Goal: Information Seeking & Learning: Learn about a topic

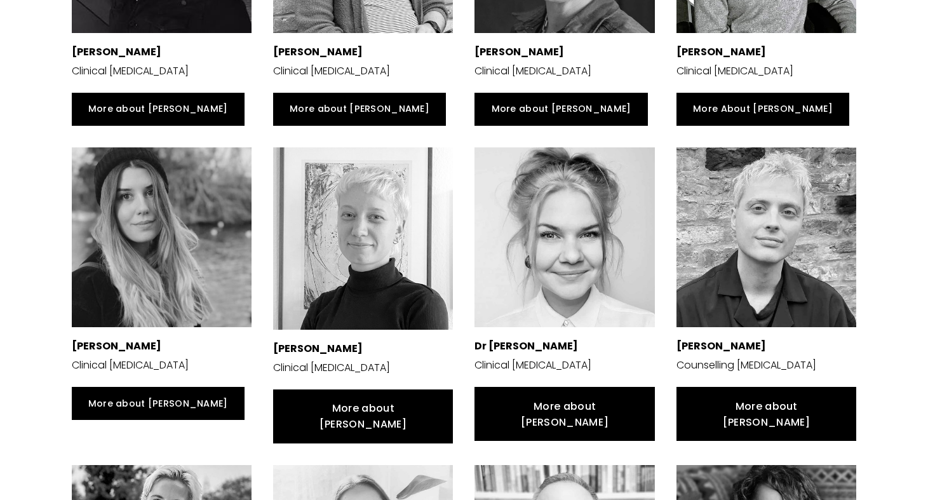
scroll to position [471, 0]
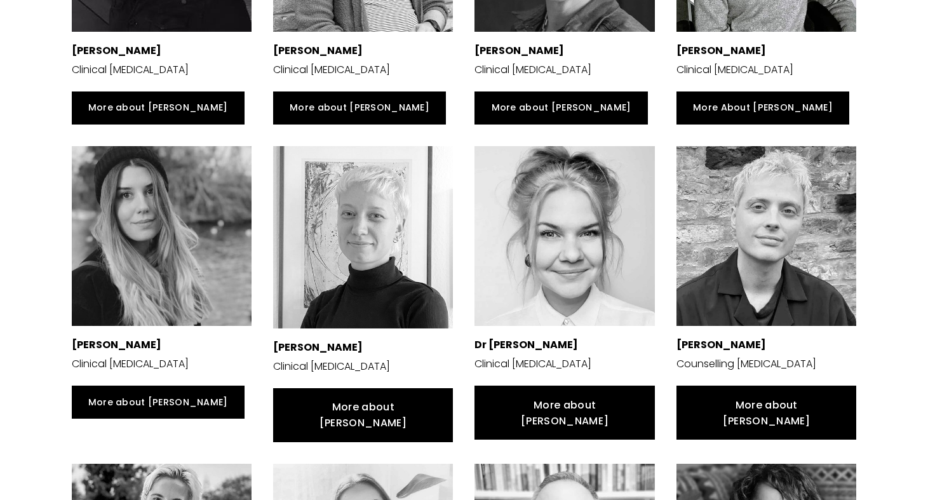
click at [746, 236] on div at bounding box center [767, 236] width 180 height 180
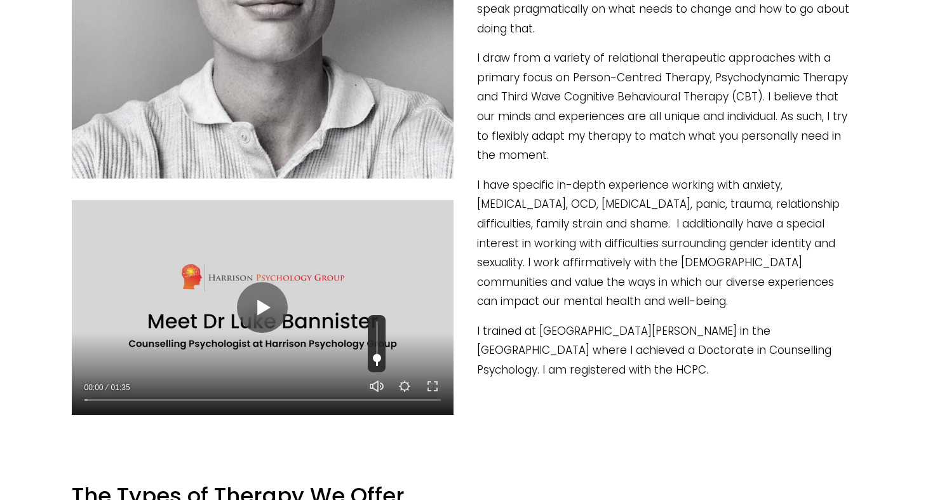
scroll to position [546, 0]
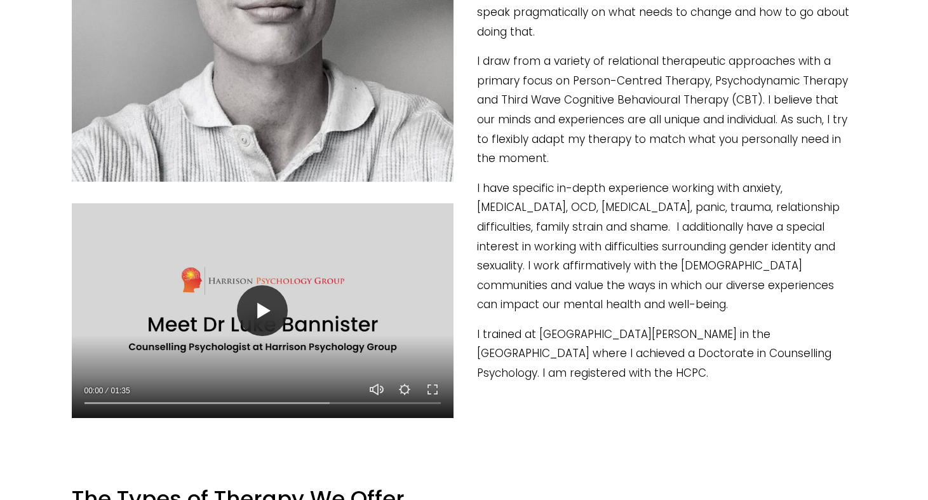
click at [266, 302] on button "Play" at bounding box center [262, 310] width 51 height 51
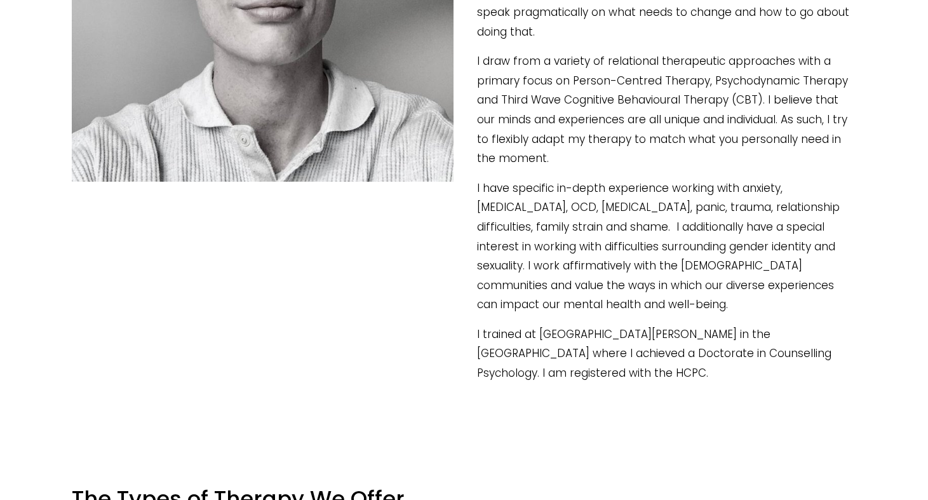
type input "39.03"
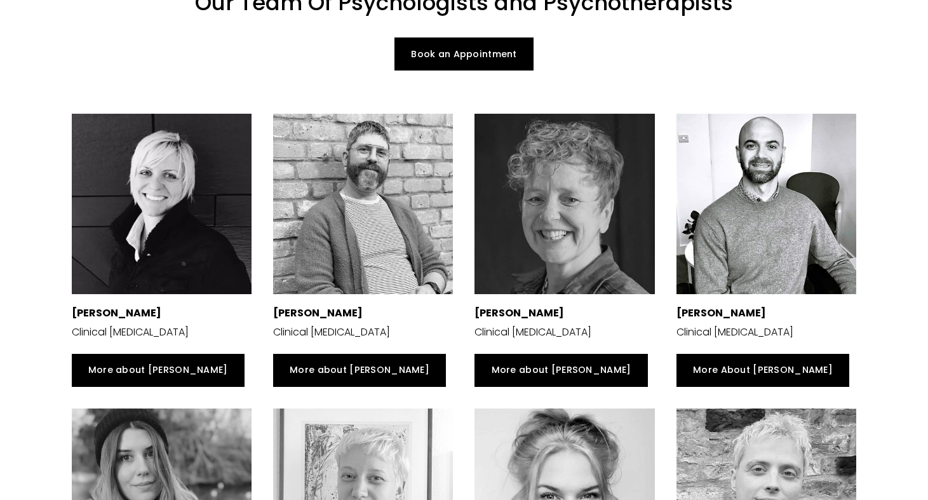
scroll to position [211, 0]
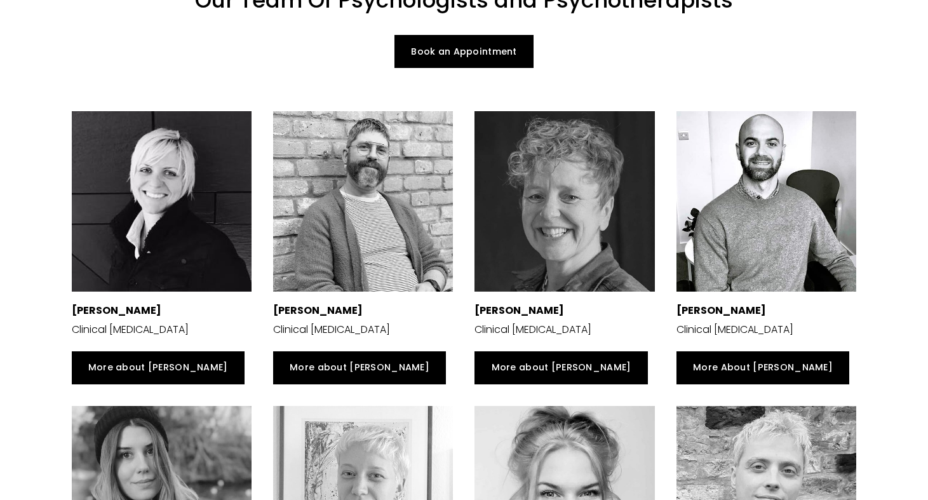
click at [750, 194] on div at bounding box center [767, 201] width 180 height 180
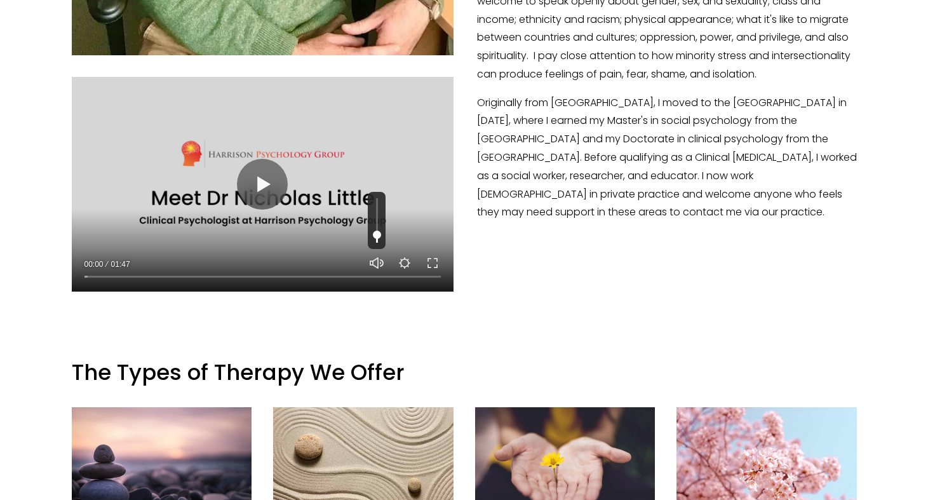
scroll to position [733, 0]
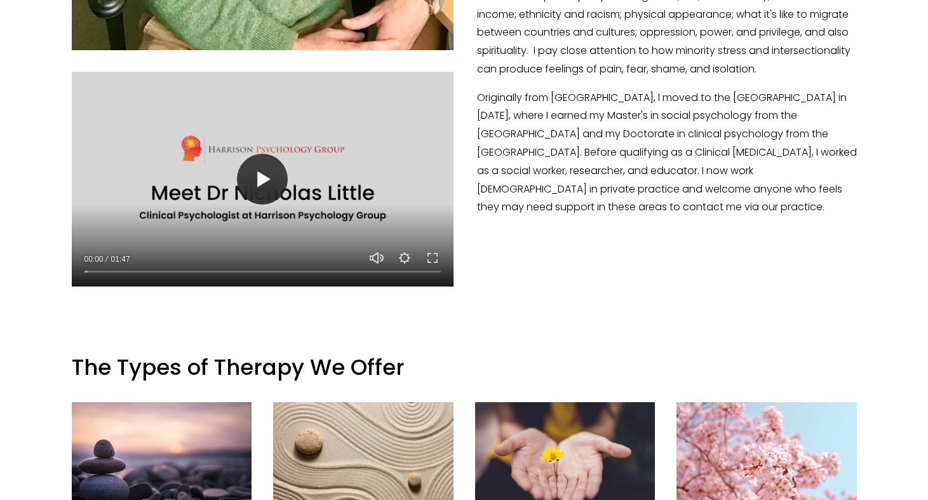
click at [261, 192] on button "Play" at bounding box center [262, 179] width 51 height 51
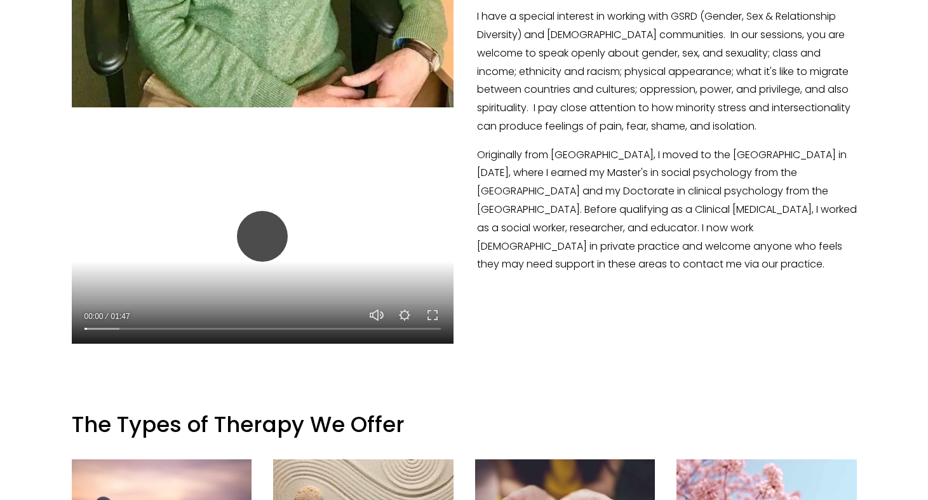
scroll to position [668, 0]
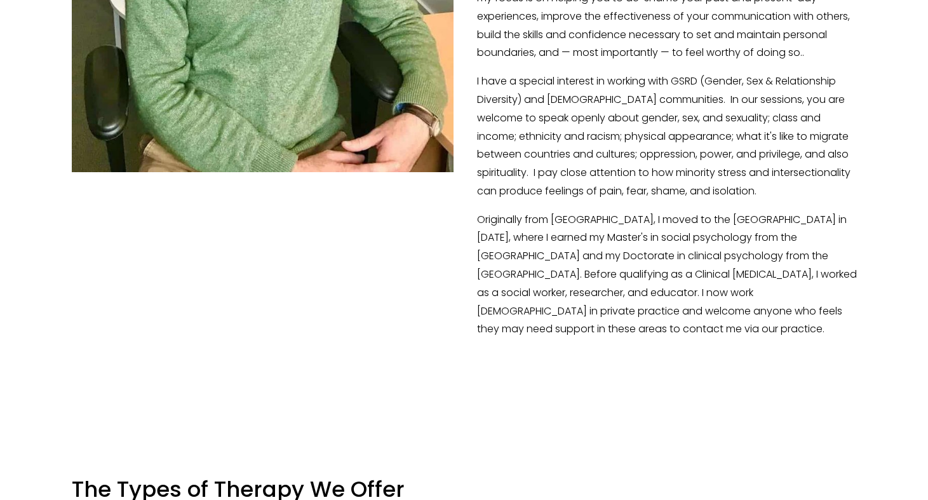
scroll to position [611, 0]
type input "10.78"
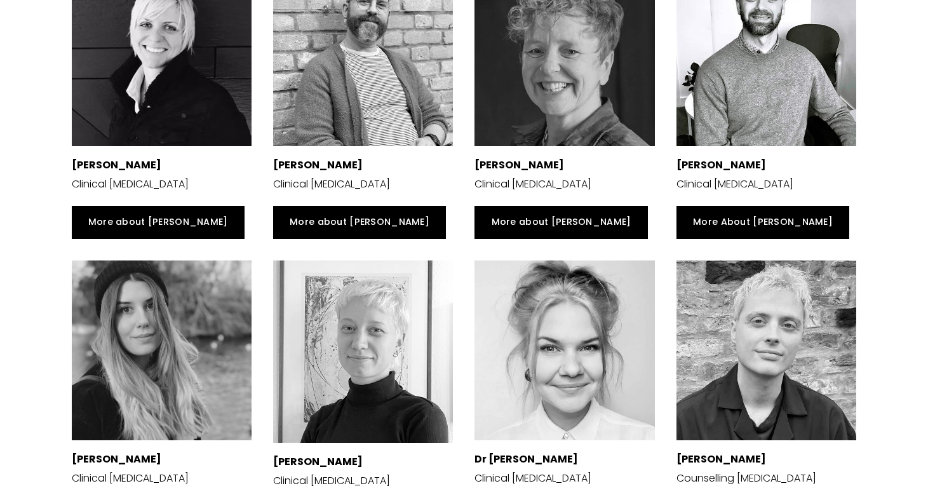
scroll to position [328, 0]
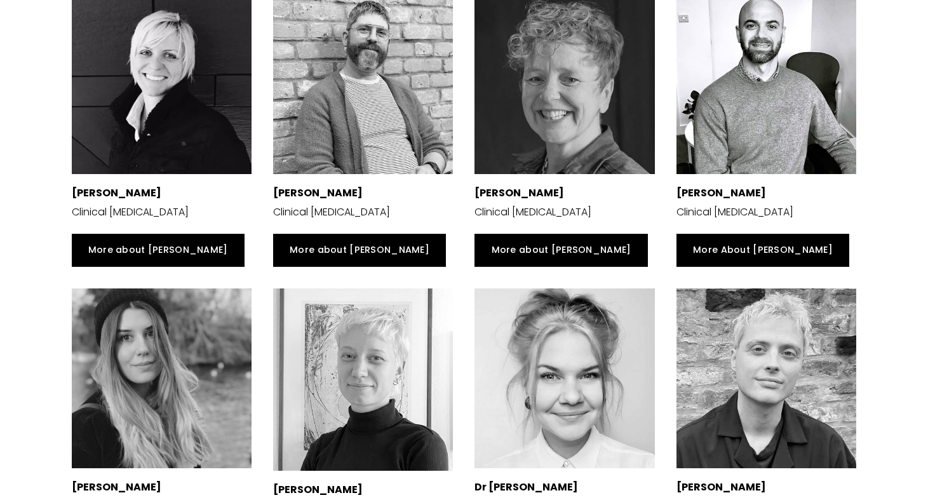
click at [347, 93] on div at bounding box center [363, 84] width 180 height 180
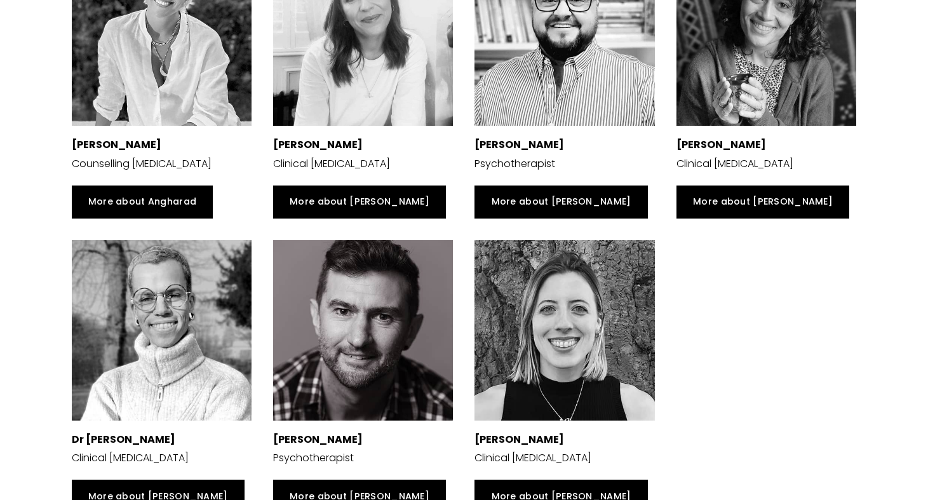
scroll to position [2735, 0]
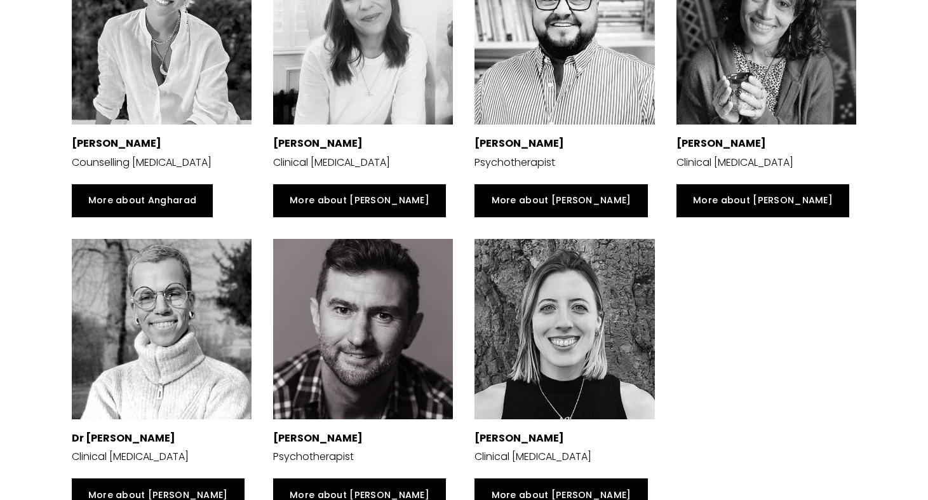
click at [177, 307] on div at bounding box center [162, 329] width 180 height 180
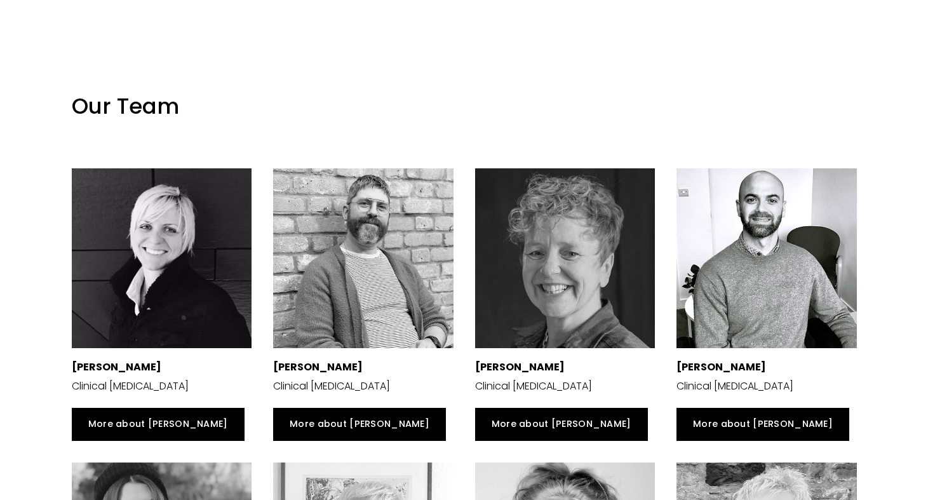
scroll to position [1773, 0]
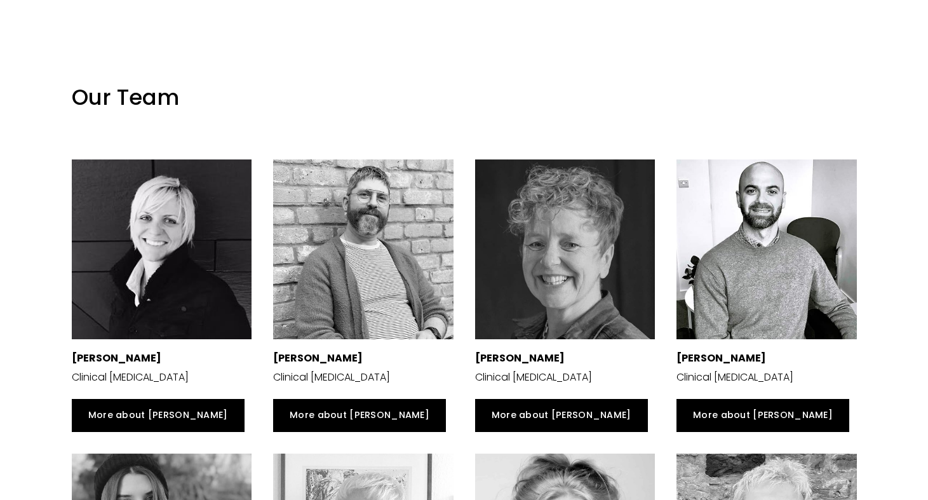
click at [593, 281] on div at bounding box center [565, 249] width 180 height 180
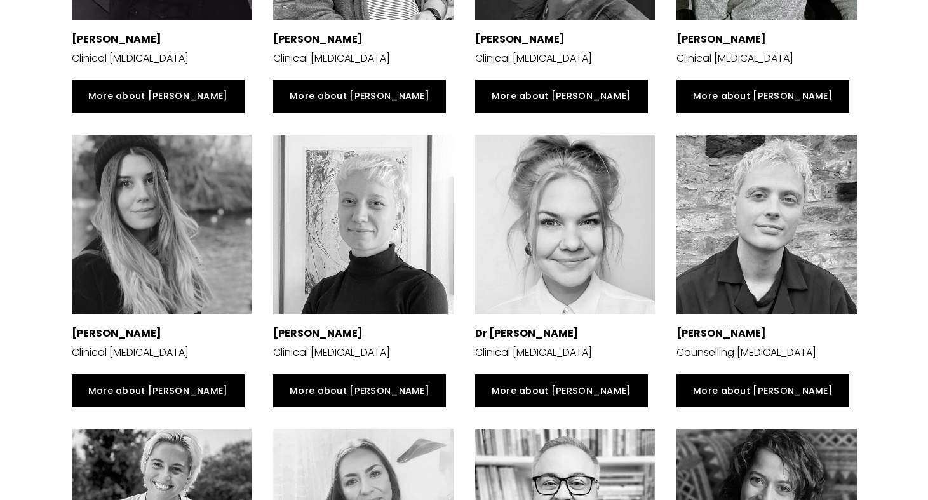
scroll to position [2130, 0]
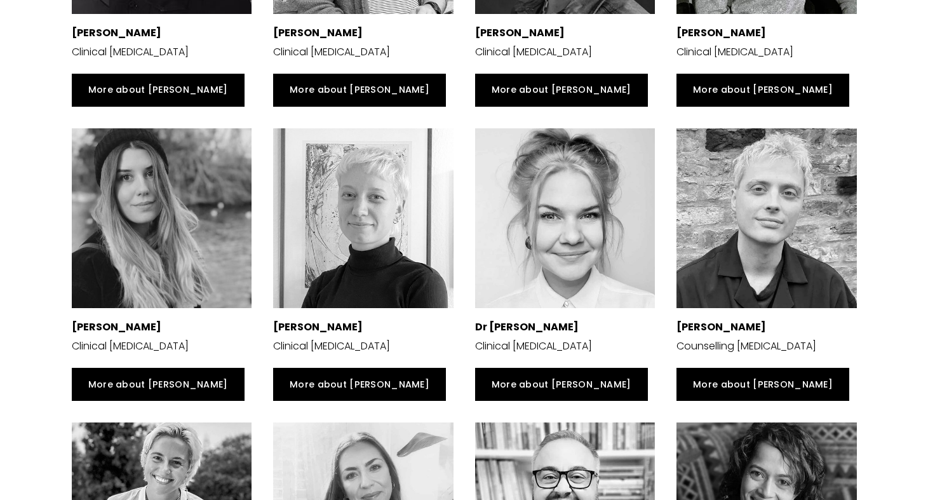
click at [401, 244] on div at bounding box center [363, 218] width 180 height 180
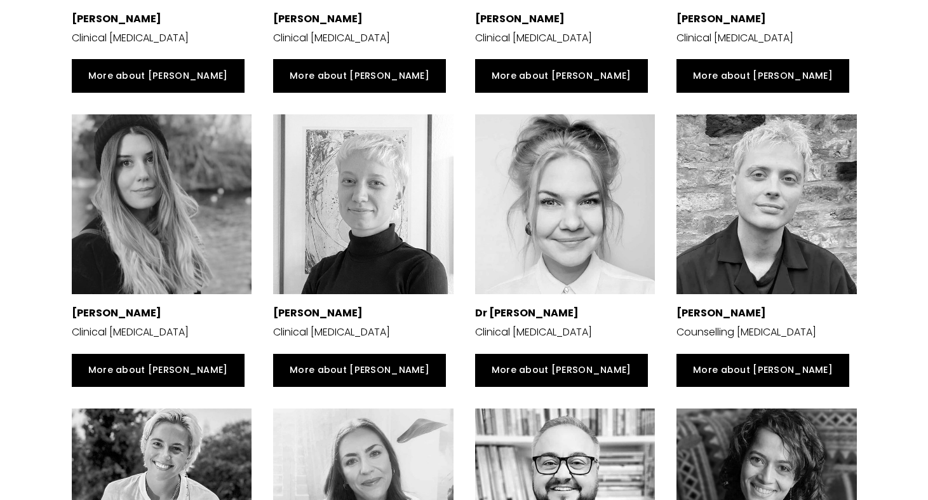
scroll to position [2356, 0]
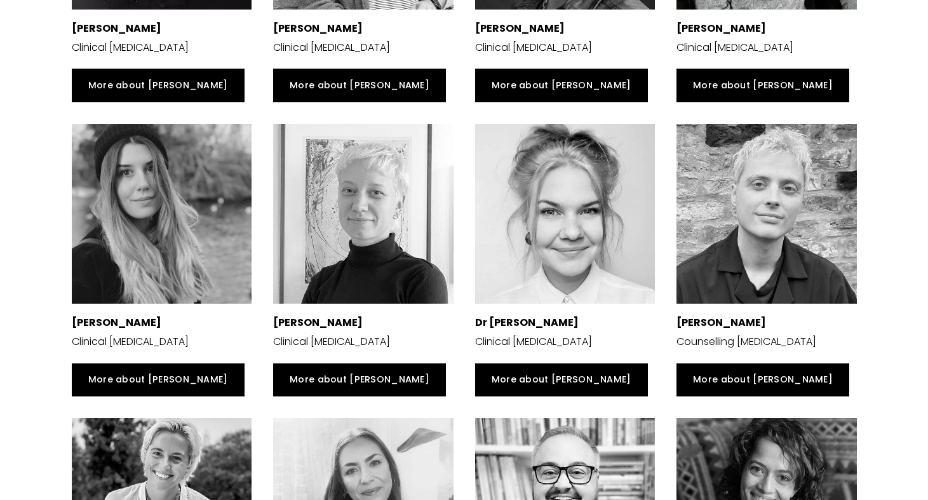
click at [216, 182] on div at bounding box center [162, 214] width 180 height 180
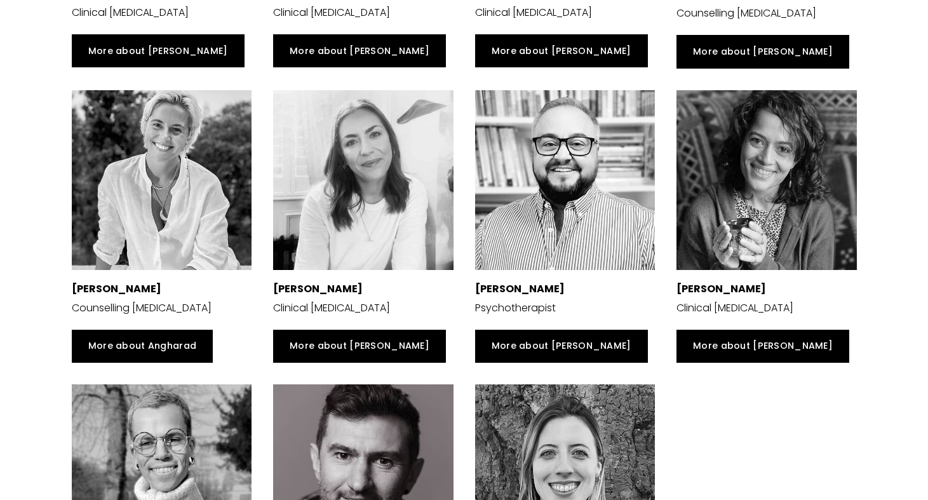
scroll to position [2671, 0]
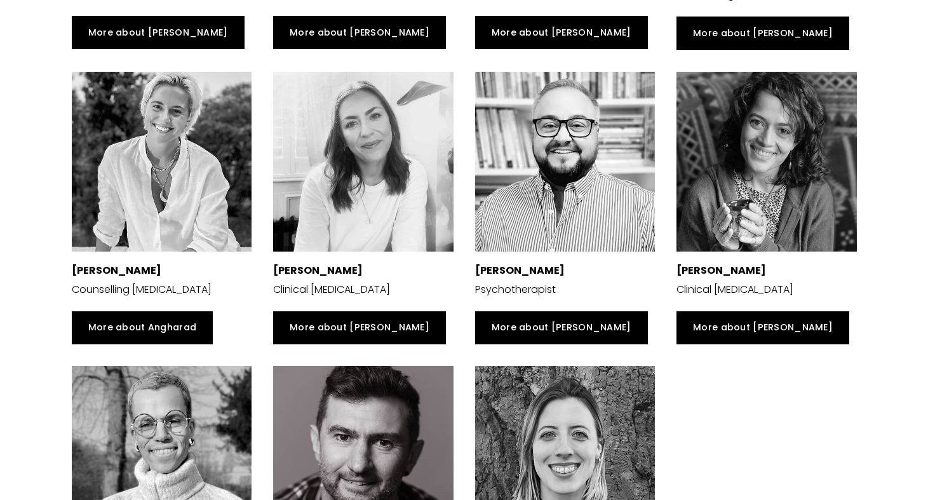
click at [793, 170] on div at bounding box center [767, 162] width 180 height 180
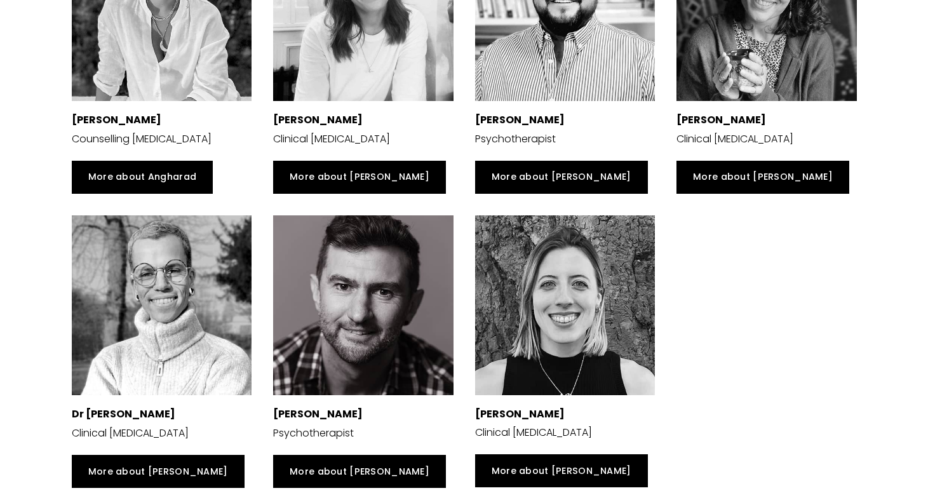
scroll to position [2691, 0]
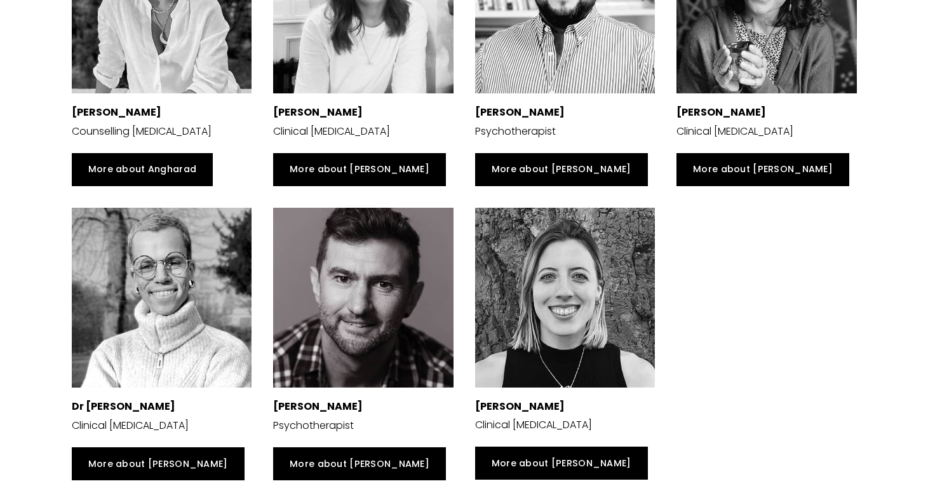
click at [389, 258] on div at bounding box center [363, 298] width 180 height 180
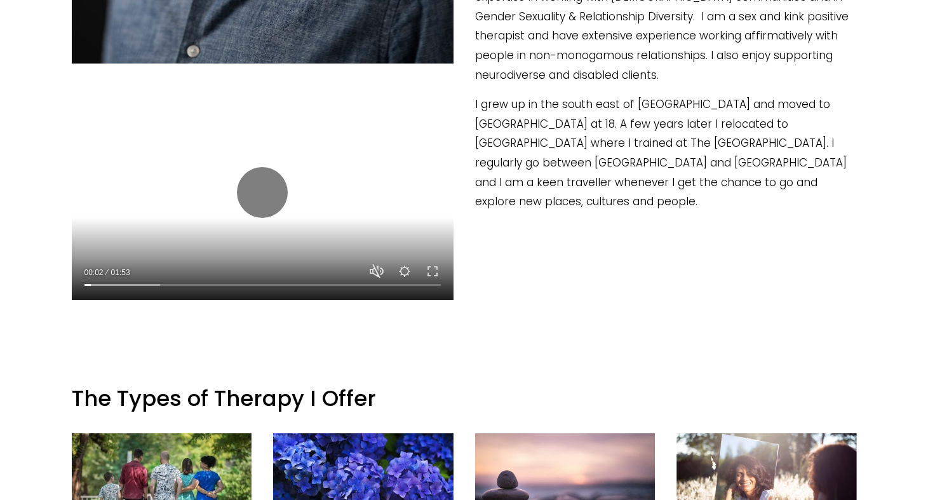
scroll to position [794, 0]
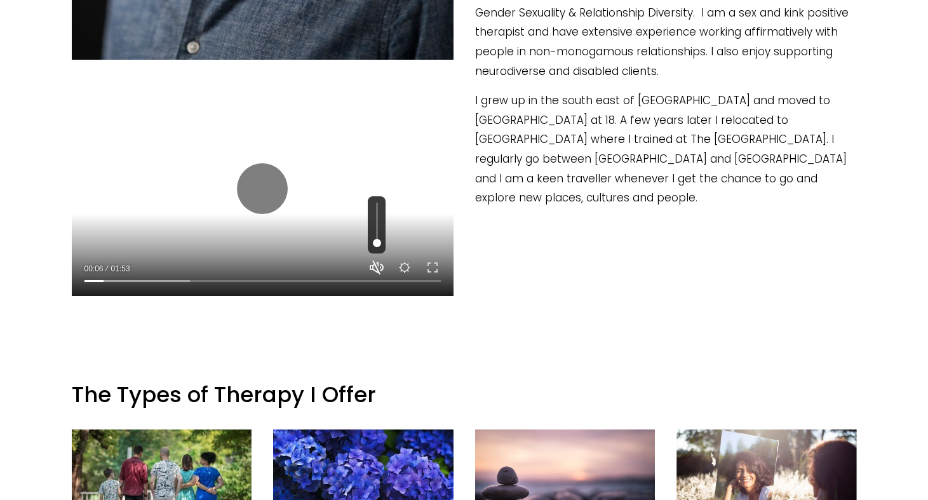
type input "5.57"
click at [381, 271] on button "Unmute Mute" at bounding box center [376, 267] width 15 height 15
type input "1"
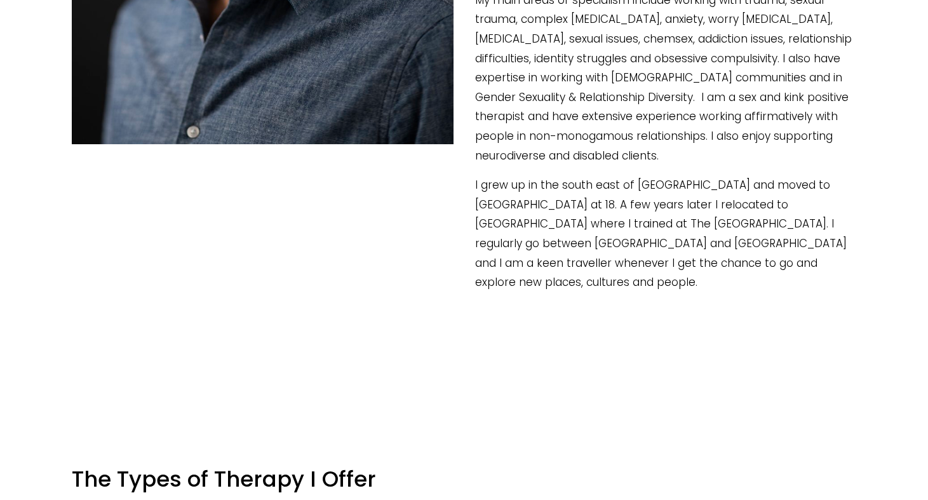
scroll to position [714, 0]
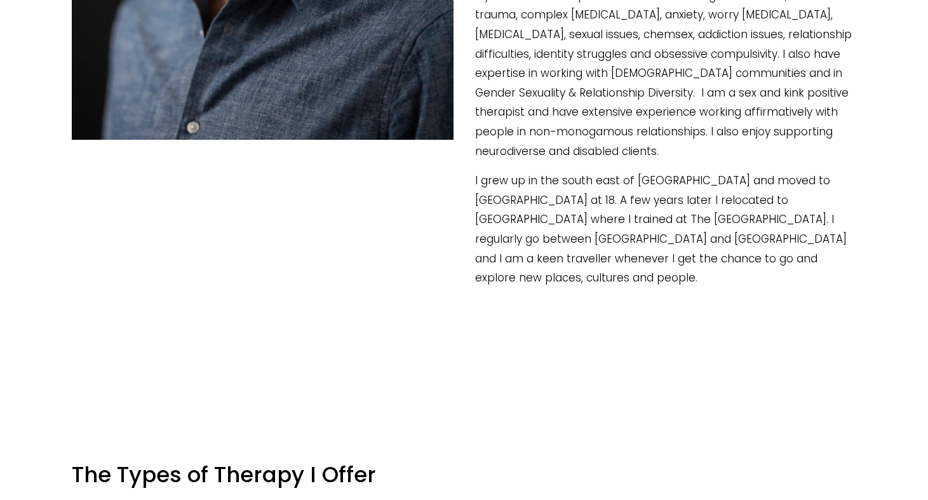
click at [567, 332] on div "Stuart Avery (he/him) Stuart Avery, MA Counselling, BA | Psychotherapist & Clin…" at bounding box center [464, 394] width 807 height 1975
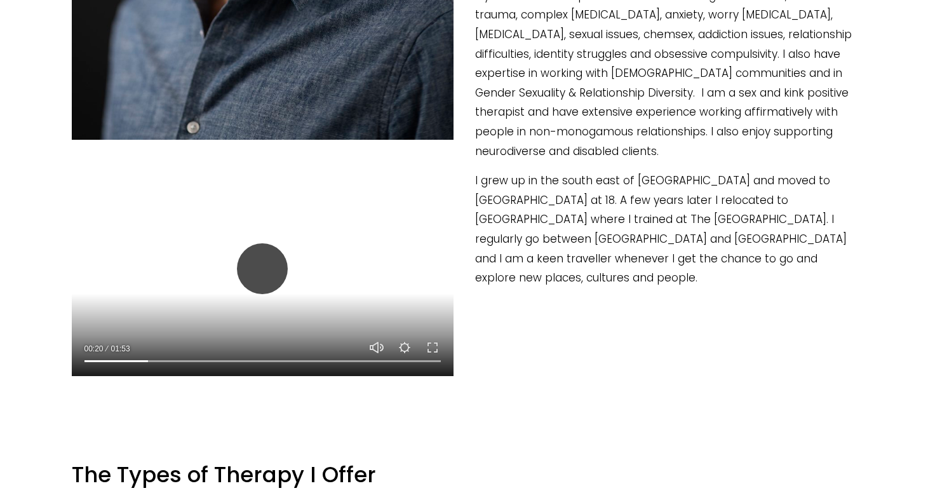
click at [267, 255] on button "Play" at bounding box center [262, 268] width 51 height 51
type input "18.03"
click at [680, 378] on div "Stuart Avery (he/him) Stuart Avery, MA Counselling, BA | Psychotherapist & Clin…" at bounding box center [464, 394] width 807 height 1975
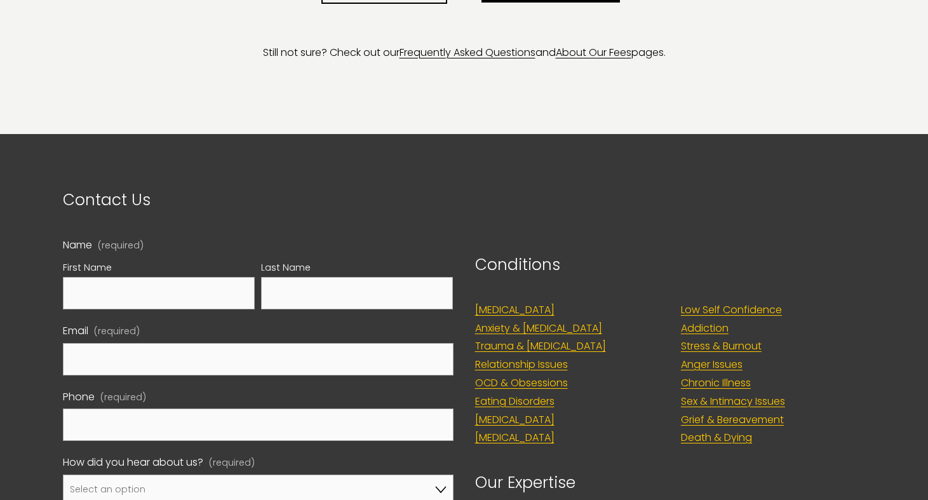
scroll to position [2116, 0]
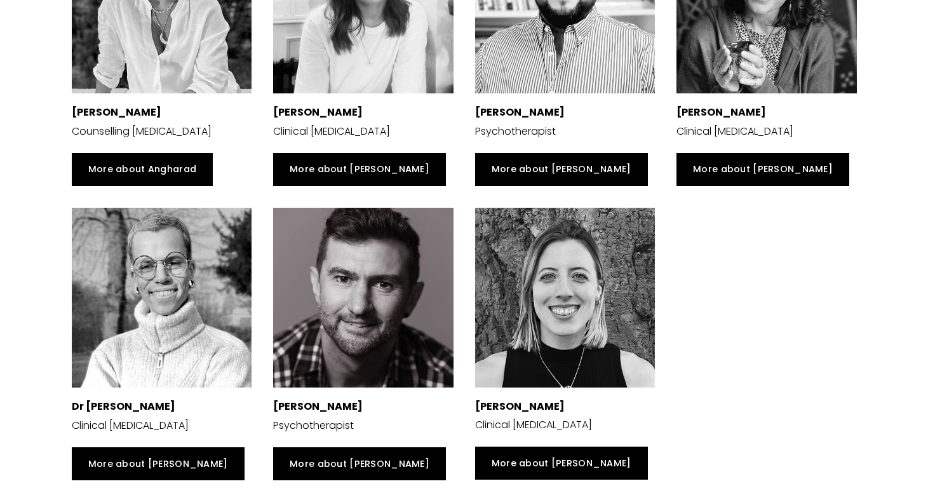
click at [565, 262] on div at bounding box center [565, 298] width 180 height 180
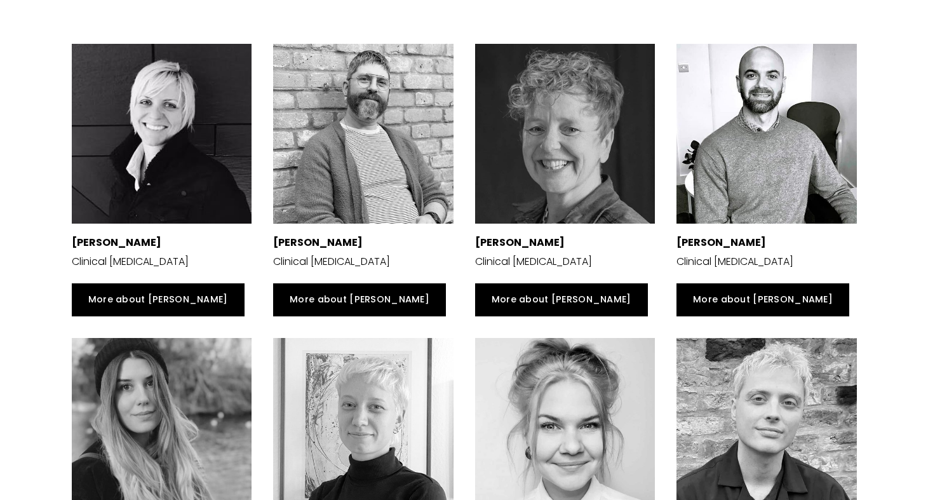
scroll to position [1837, 0]
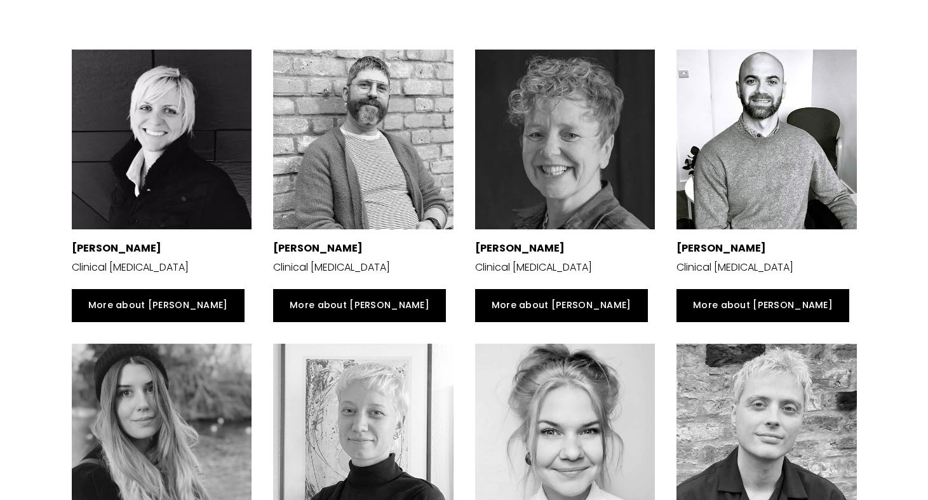
click at [194, 116] on div at bounding box center [162, 140] width 180 height 180
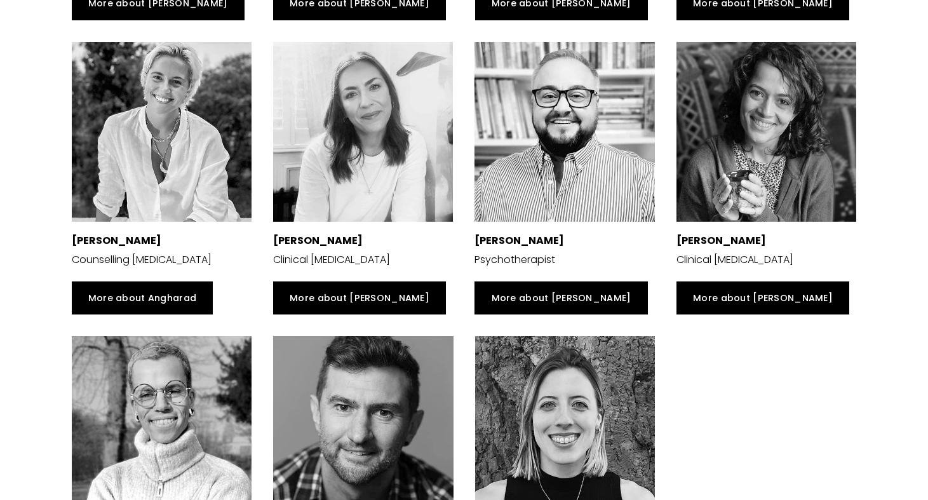
scroll to position [2543, 0]
